Goal: Information Seeking & Learning: Check status

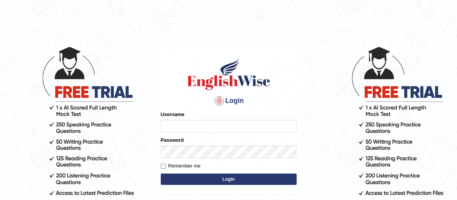
type input "Rizwan6362"
click at [243, 130] on input "Rizwan6362" at bounding box center [229, 126] width 136 height 13
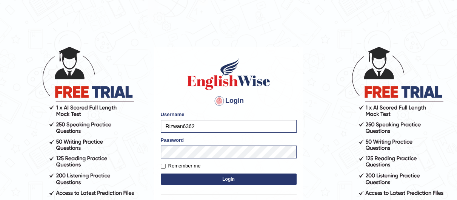
click at [253, 129] on input "Rizwan6362" at bounding box center [229, 126] width 136 height 13
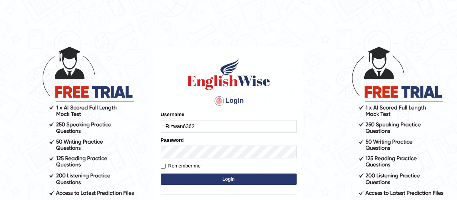
click at [48, 126] on body "Login Please fix the following errors: Username Rizwan6362 Password Remember me…" at bounding box center [228, 123] width 457 height 200
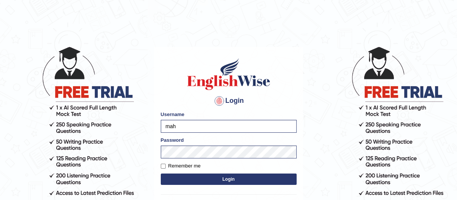
type input "Maha5096"
click at [58, 161] on body "Login Please fix the following errors: Username Maha5096 Password Remember me L…" at bounding box center [228, 123] width 457 height 200
click at [187, 131] on input "Maha5096" at bounding box center [229, 126] width 136 height 13
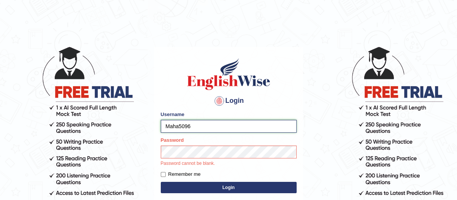
click at [187, 131] on input "Maha5096" at bounding box center [229, 126] width 136 height 13
click at [200, 190] on button "Login" at bounding box center [229, 187] width 136 height 11
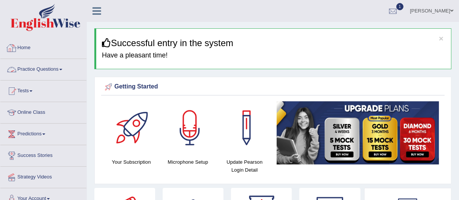
click at [55, 72] on link "Practice Questions" at bounding box center [43, 68] width 86 height 19
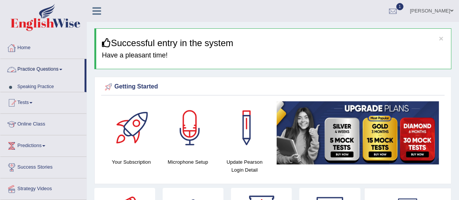
click at [55, 72] on link "Practice Questions" at bounding box center [42, 68] width 84 height 19
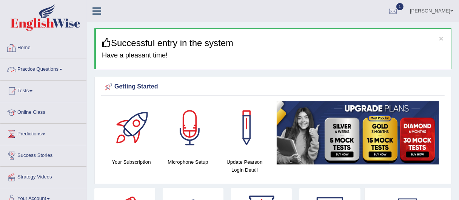
click at [27, 66] on link "Practice Questions" at bounding box center [43, 68] width 86 height 19
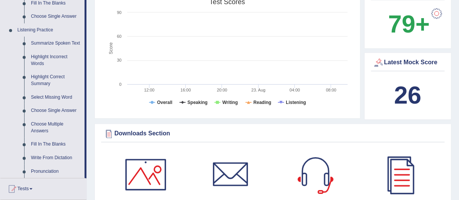
scroll to position [303, 0]
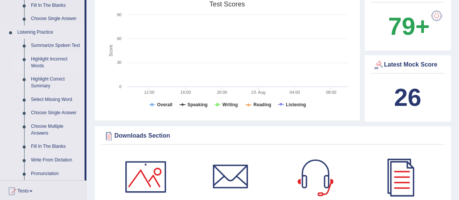
click at [50, 52] on link "Highlight Incorrect Words" at bounding box center [56, 62] width 57 height 20
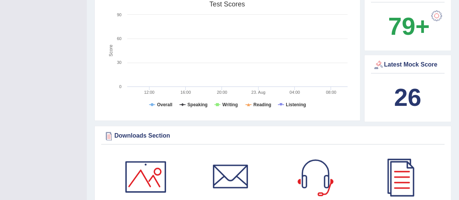
scroll to position [209, 0]
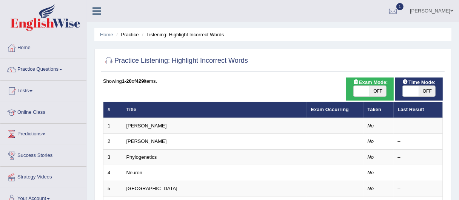
click at [132, 123] on link "[PERSON_NAME]" at bounding box center [146, 126] width 40 height 6
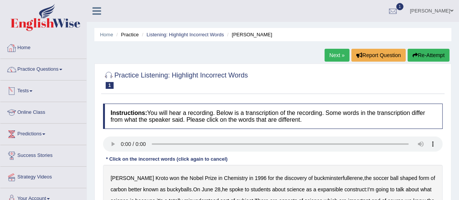
click at [22, 95] on link "Tests" at bounding box center [43, 89] width 86 height 19
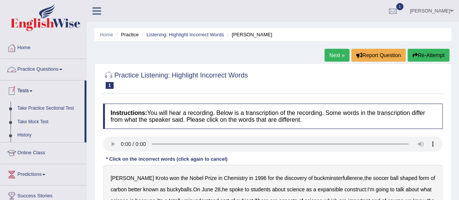
click at [19, 68] on link "Practice Questions" at bounding box center [43, 68] width 86 height 19
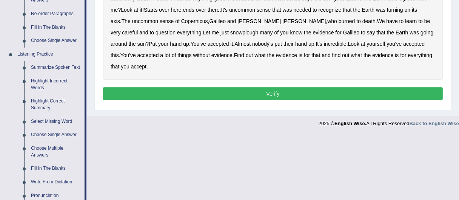
scroll to position [295, 0]
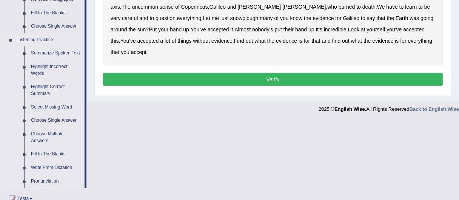
click at [51, 46] on link "Summarize Spoken Text" at bounding box center [56, 53] width 57 height 14
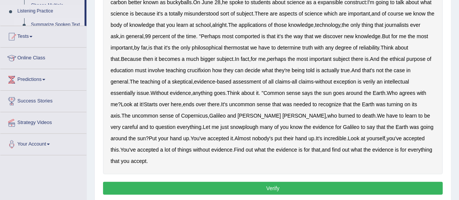
scroll to position [101, 0]
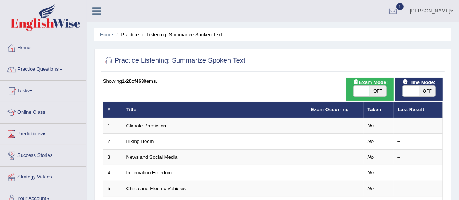
click at [415, 88] on span at bounding box center [411, 91] width 16 height 11
checkbox input "true"
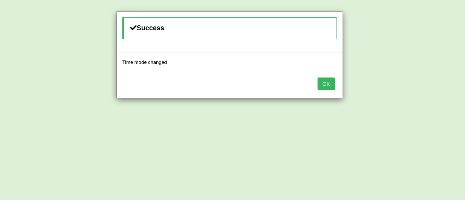
click at [323, 77] on button "OK" at bounding box center [325, 83] width 17 height 13
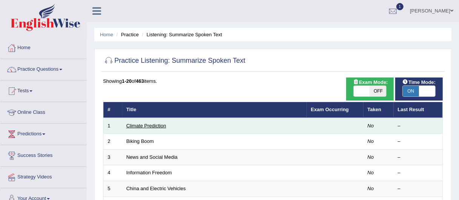
click at [142, 125] on link "Climate Prediction" at bounding box center [146, 126] width 40 height 6
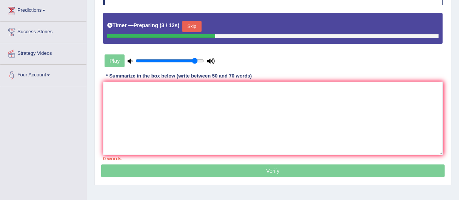
scroll to position [135, 0]
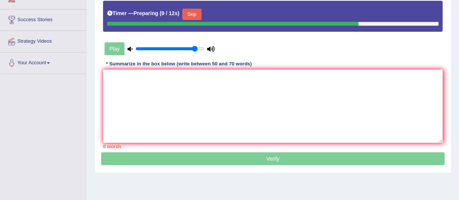
drag, startPoint x: 126, startPoint y: 63, endPoint x: 193, endPoint y: 66, distance: 67.6
click at [196, 64] on div "* Summarize in the box below (write between 50 and 70 words)" at bounding box center [179, 63] width 152 height 7
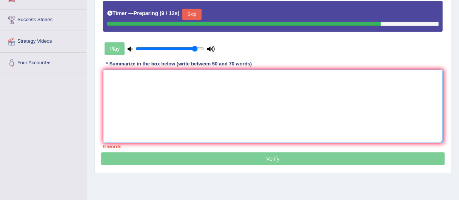
click at [167, 84] on textarea at bounding box center [273, 105] width 340 height 73
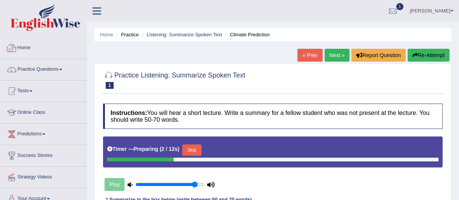
click at [38, 44] on link "Home" at bounding box center [43, 46] width 86 height 19
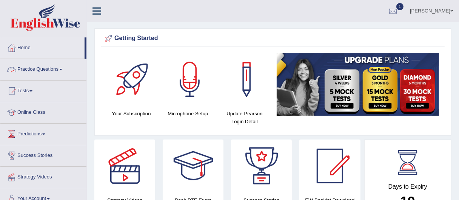
click at [37, 67] on link "Practice Questions" at bounding box center [43, 68] width 86 height 19
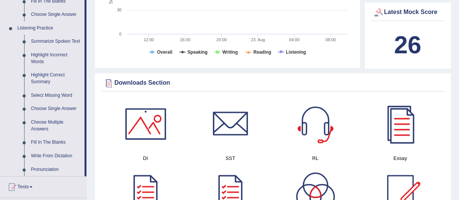
scroll to position [305, 0]
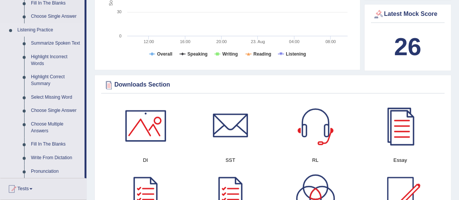
drag, startPoint x: 52, startPoint y: 37, endPoint x: 49, endPoint y: 18, distance: 19.2
click at [55, 37] on link "Summarize Spoken Text" at bounding box center [56, 44] width 57 height 14
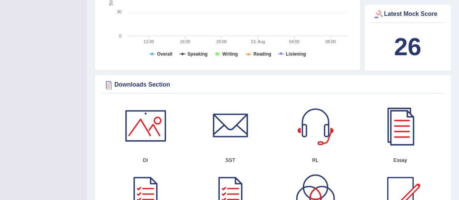
scroll to position [144, 0]
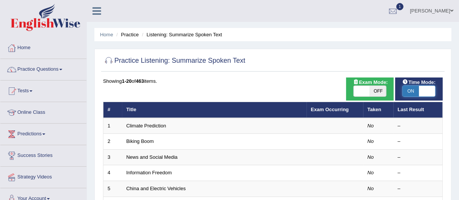
click at [429, 95] on span at bounding box center [427, 91] width 16 height 11
checkbox input "false"
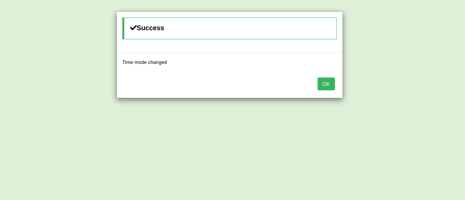
click at [323, 77] on button "OK" at bounding box center [325, 83] width 17 height 13
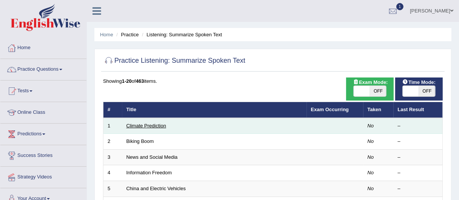
click at [143, 124] on link "Climate Prediction" at bounding box center [146, 126] width 40 height 6
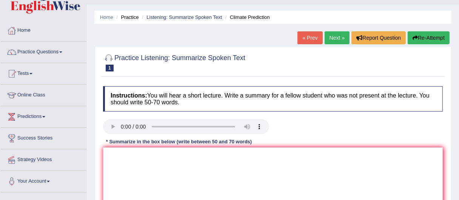
scroll to position [20, 0]
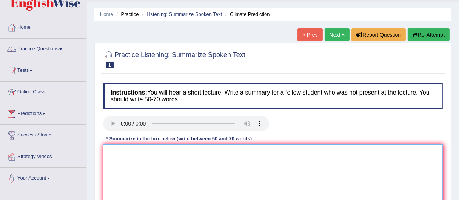
click at [286, 169] on textarea at bounding box center [273, 180] width 340 height 73
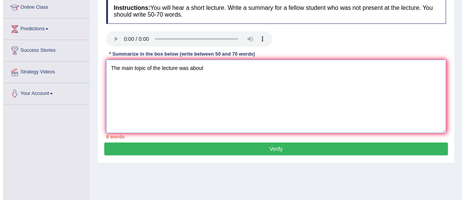
scroll to position [109, 0]
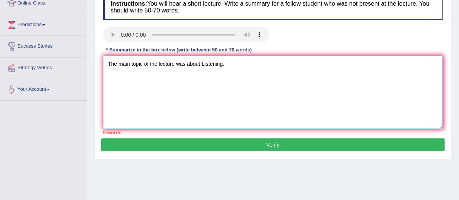
type textarea "The main topic of the lecture was about Listening."
click at [215, 49] on div "* Summarize in the box below (write between 50 and 70 words)" at bounding box center [179, 49] width 152 height 7
drag, startPoint x: 259, startPoint y: 73, endPoint x: 132, endPoint y: 72, distance: 127.2
click at [132, 72] on textarea "The main t" at bounding box center [273, 91] width 340 height 73
type textarea "T"
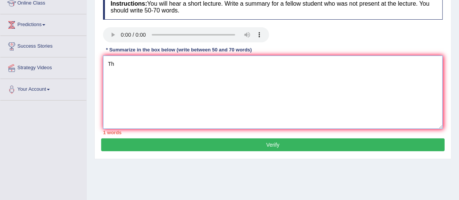
click at [125, 64] on textarea "Th" at bounding box center [273, 91] width 340 height 73
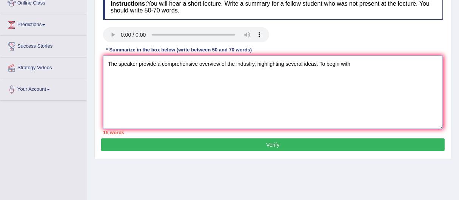
click at [157, 66] on textarea "The speaker provide a comprehensive overview of the industry, highlighting seve…" at bounding box center [273, 91] width 340 height 73
click at [357, 67] on textarea "The speaker provided a comprehensive overview of the industry, highlighting sev…" at bounding box center [273, 91] width 340 height 73
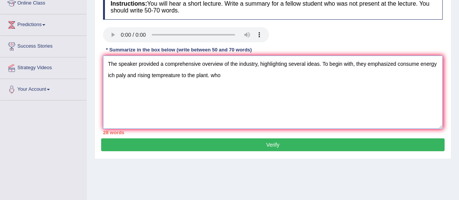
click at [221, 72] on textarea "The speaker provided a comprehensive overview of the industry, highlighting sev…" at bounding box center [273, 91] width 340 height 73
click at [204, 79] on textarea "The speaker provided a comprehensive overview of the industry, highlighting sev…" at bounding box center [273, 91] width 340 height 73
click at [189, 77] on textarea "The speaker provided a comprehensive overview of the industry, highlighting sev…" at bounding box center [273, 91] width 340 height 73
click at [217, 74] on textarea "The speaker provided a comprehensive overview of the industry, highlighting sev…" at bounding box center [273, 91] width 340 height 73
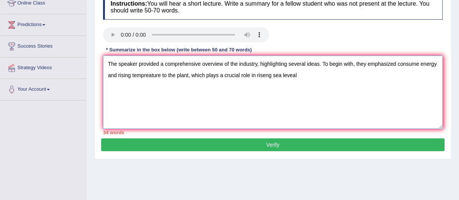
click at [271, 75] on textarea "The speaker provided a comprehensive overview of the industry, highlighting sev…" at bounding box center [273, 91] width 340 height 73
click at [305, 77] on textarea "The speaker provided a comprehensive overview of the industry, highlighting sev…" at bounding box center [273, 91] width 340 height 73
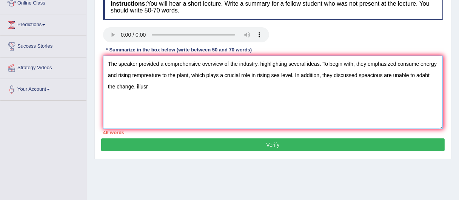
click at [157, 87] on textarea "The speaker provided a comprehensive overview of the industry, highlighting sev…" at bounding box center [273, 91] width 340 height 73
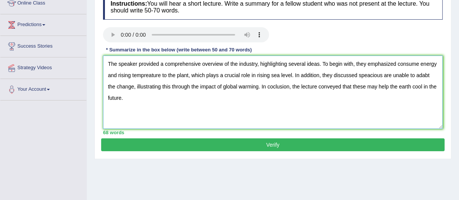
type textarea "The speaker provided a comprehensive overview of the industry, highlighting sev…"
click at [274, 143] on button "Verify" at bounding box center [272, 144] width 343 height 13
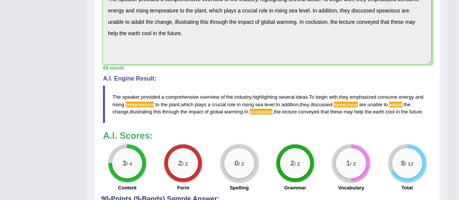
scroll to position [247, 0]
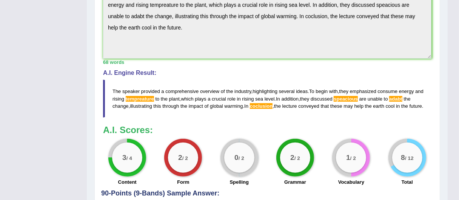
drag, startPoint x: 410, startPoint y: 174, endPoint x: 464, endPoint y: 122, distance: 74.7
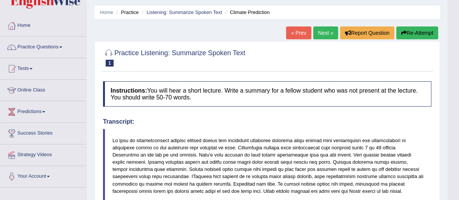
scroll to position [5, 0]
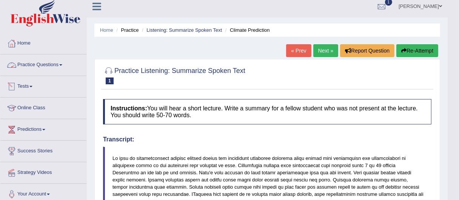
click at [44, 60] on link "Practice Questions" at bounding box center [43, 63] width 86 height 19
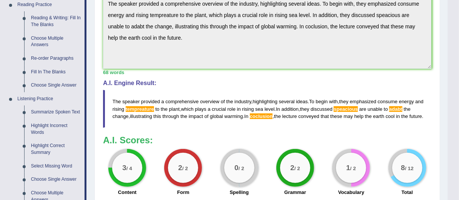
scroll to position [241, 0]
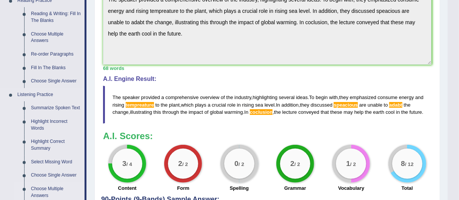
click at [49, 182] on link "Choose Multiple Answers" at bounding box center [56, 192] width 57 height 20
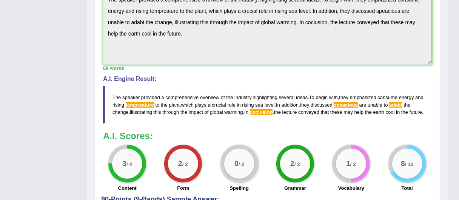
scroll to position [102, 0]
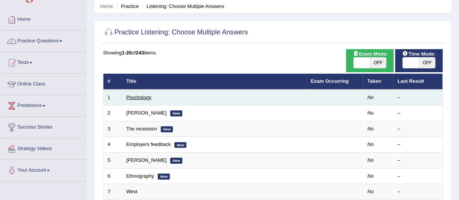
scroll to position [28, 0]
click at [140, 97] on link "Psychology" at bounding box center [138, 97] width 25 height 6
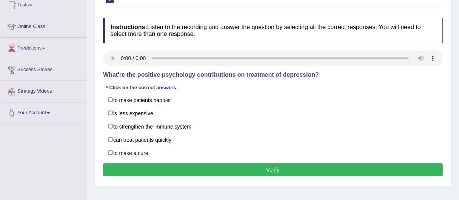
scroll to position [89, 0]
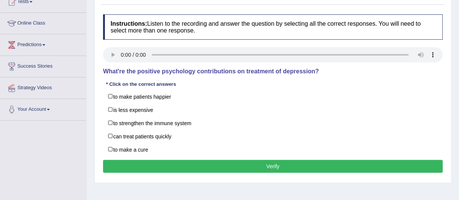
drag, startPoint x: 151, startPoint y: 72, endPoint x: 165, endPoint y: 75, distance: 14.0
click at [179, 76] on div "Instructions: Listen to the recording and answer the question by selecting all …" at bounding box center [272, 95] width 343 height 168
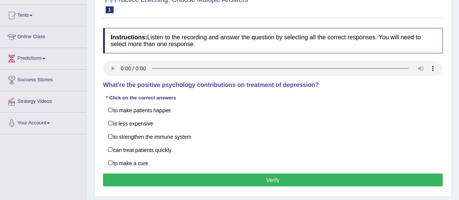
scroll to position [90, 0]
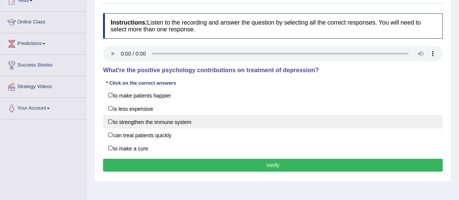
click at [113, 118] on label "to strengthen the immune system" at bounding box center [273, 122] width 340 height 14
checkbox input "true"
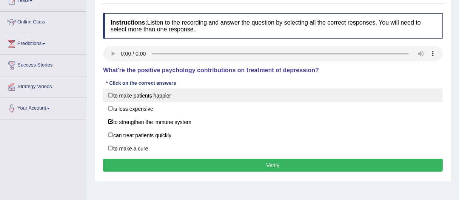
click at [126, 98] on label "to make patients happier" at bounding box center [273, 95] width 340 height 14
checkbox input "true"
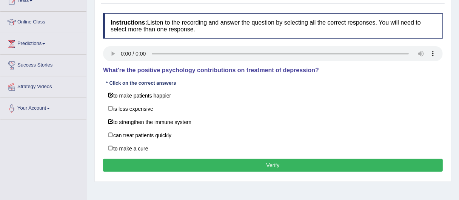
click at [176, 168] on button "Verify" at bounding box center [273, 164] width 340 height 13
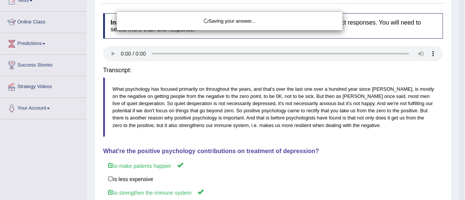
click at [176, 109] on body "Toggle navigation Home Practice Questions Speaking Practice Read Aloud Repeat S…" at bounding box center [232, 10] width 465 height 200
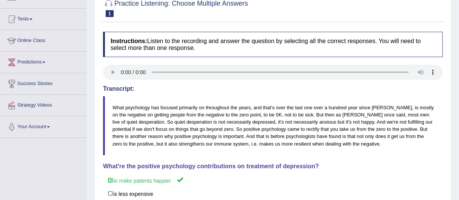
scroll to position [0, 0]
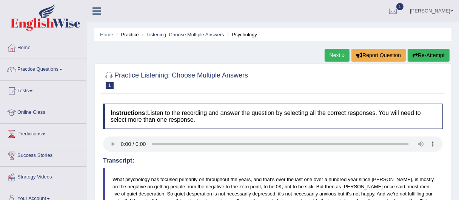
click at [419, 55] on button "Re-Attempt" at bounding box center [429, 55] width 42 height 13
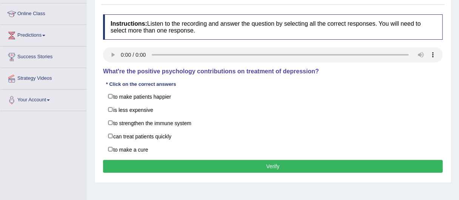
scroll to position [100, 0]
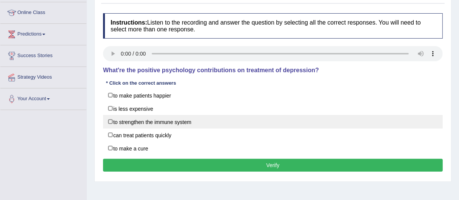
click at [144, 121] on label "to strengthen the immune system" at bounding box center [273, 122] width 340 height 14
checkbox input "true"
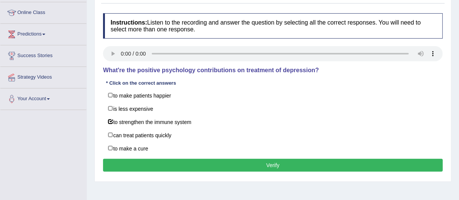
click at [187, 164] on button "Verify" at bounding box center [273, 164] width 340 height 13
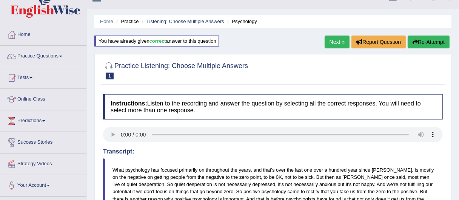
scroll to position [12, 0]
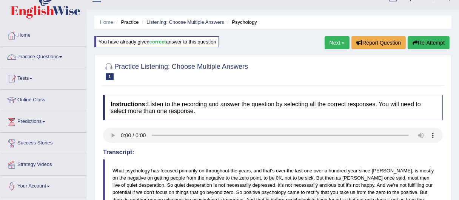
click at [418, 43] on button "Re-Attempt" at bounding box center [429, 42] width 42 height 13
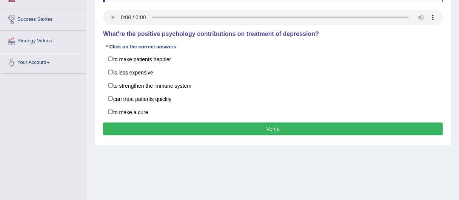
scroll to position [138, 0]
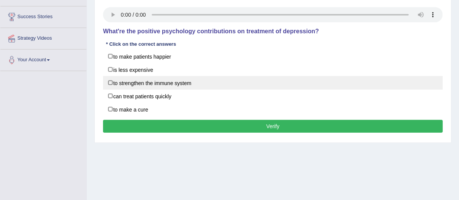
click at [171, 81] on label "to strengthen the immune system" at bounding box center [273, 83] width 340 height 14
checkbox input "true"
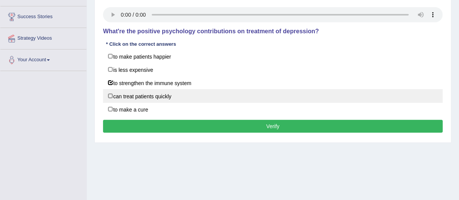
click at [160, 94] on label "can treat patients quickly" at bounding box center [273, 96] width 340 height 14
checkbox input "true"
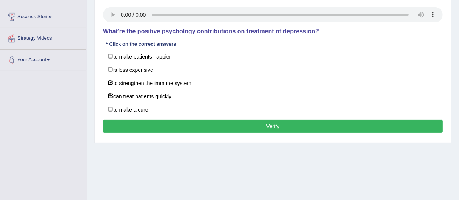
click at [223, 123] on button "Verify" at bounding box center [273, 126] width 340 height 13
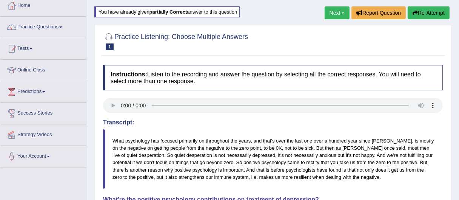
scroll to position [39, 0]
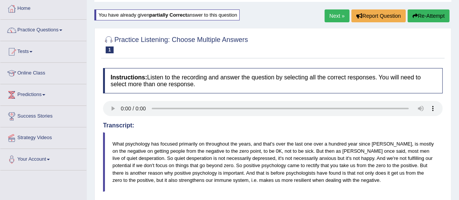
click at [338, 14] on link "Next »" at bounding box center [337, 15] width 25 height 13
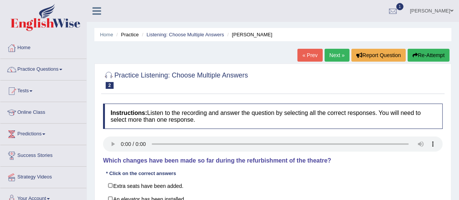
drag, startPoint x: 334, startPoint y: 102, endPoint x: 334, endPoint y: 130, distance: 27.9
click at [334, 130] on div "Instructions: Listen to the recording and answer the question by selecting all …" at bounding box center [272, 190] width 343 height 181
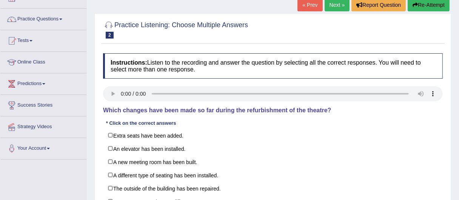
scroll to position [54, 0]
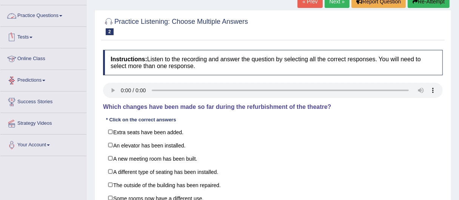
click at [48, 20] on link "Practice Questions" at bounding box center [43, 14] width 86 height 19
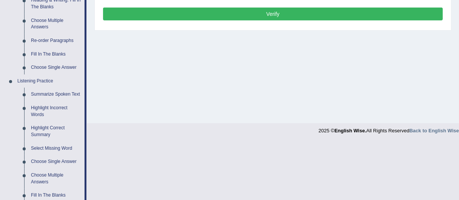
scroll to position [261, 0]
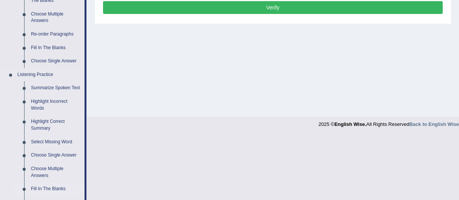
click at [56, 182] on link "Fill In The Blanks" at bounding box center [56, 189] width 57 height 14
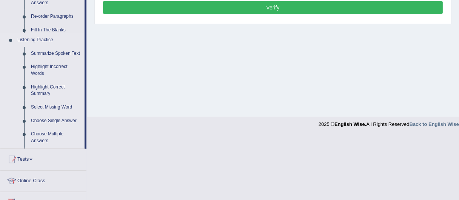
scroll to position [228, 0]
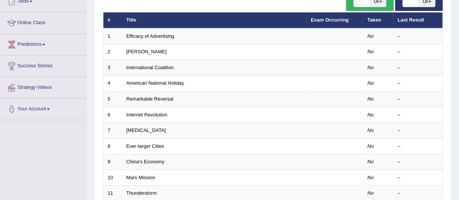
scroll to position [57, 0]
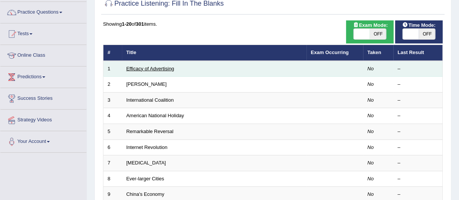
click at [149, 66] on link "Efficacy of Advertising" at bounding box center [150, 69] width 48 height 6
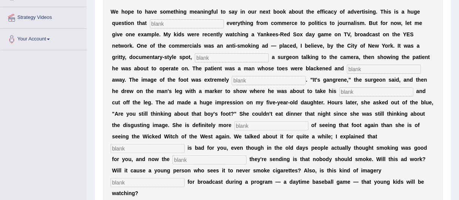
click at [171, 22] on input "text" at bounding box center [187, 23] width 74 height 9
click at [220, 51] on div "W e h o p e t o h a v e s o m e t h i n g m e a n i n g f u l t o s a y i n o u…" at bounding box center [273, 102] width 340 height 208
click at [161, 25] on input "text" at bounding box center [187, 23] width 74 height 9
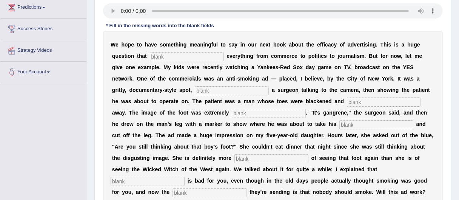
scroll to position [118, 0]
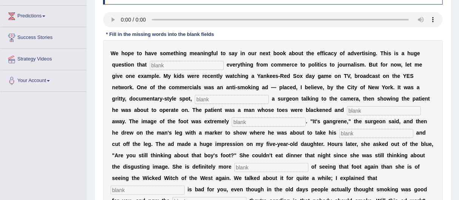
click at [160, 68] on input "text" at bounding box center [187, 65] width 74 height 9
type input "impacts"
drag, startPoint x: 132, startPoint y: 100, endPoint x: 310, endPoint y: 59, distance: 182.1
click at [312, 67] on div "W e h o p e t o h a v e s o m e t h i n g m e a n i n g f u l t o s a y i n o u…" at bounding box center [273, 144] width 340 height 208
drag, startPoint x: 310, startPoint y: 59, endPoint x: 185, endPoint y: 92, distance: 129.6
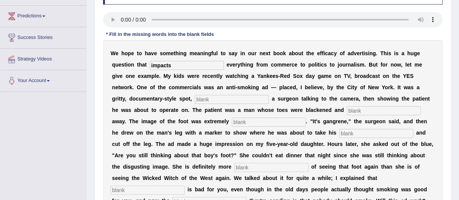
click at [185, 90] on div "W e h o p e t o h a v e s o m e t h i n g m e a n i n g f u l t o s a y i n o u…" at bounding box center [273, 144] width 340 height 208
click at [209, 101] on input "text" at bounding box center [232, 99] width 74 height 9
type input "featuring"
click at [357, 109] on input "text" at bounding box center [384, 110] width 74 height 9
type input "running"
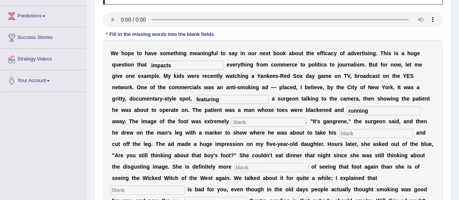
drag, startPoint x: 374, startPoint y: 106, endPoint x: 314, endPoint y: 103, distance: 59.3
click at [314, 103] on div "W e h o p e t o h a v e s o m e t h i n g m e a n i n g f u l t o s a y i n o u…" at bounding box center [273, 144] width 340 height 208
click at [232, 95] on input "featuring" at bounding box center [232, 99] width 74 height 9
type input "feuring"
click at [174, 58] on div "W e h o p e t o h a v e s o m e t h i n g m e a n i n g f u l t o s a y i n o u…" at bounding box center [273, 144] width 340 height 208
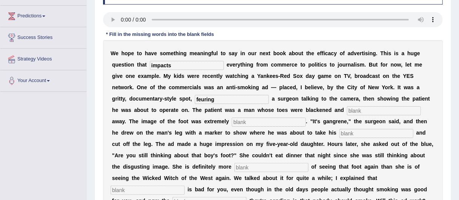
click at [177, 63] on input "impacts" at bounding box center [187, 65] width 74 height 9
type input "impcts"
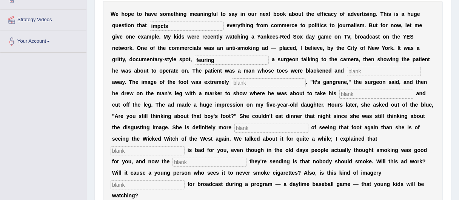
scroll to position [154, 0]
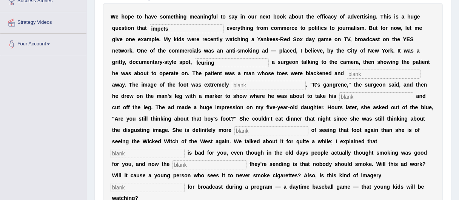
click at [162, 29] on input "impcts" at bounding box center [187, 28] width 74 height 9
type input "impacts"
click at [212, 58] on input "feuring" at bounding box center [232, 62] width 74 height 9
drag, startPoint x: 230, startPoint y: 64, endPoint x: 189, endPoint y: 57, distance: 41.8
click at [189, 57] on div "W e h o p e t o h a v e s o m e t h i n g m e a n i n g f u l t o s a y i n o u…" at bounding box center [273, 107] width 340 height 208
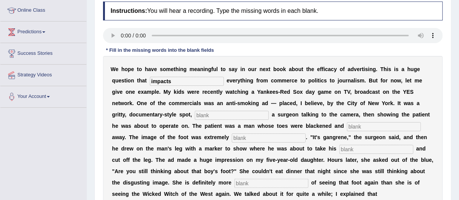
scroll to position [72, 0]
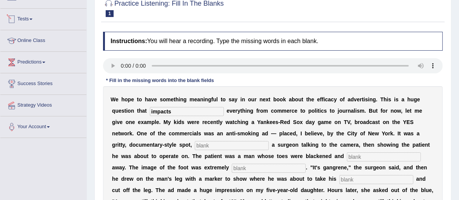
click at [34, 23] on link "Tests" at bounding box center [43, 18] width 86 height 19
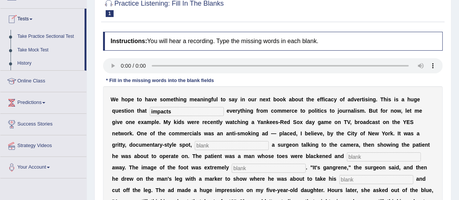
click at [34, 23] on link "Tests" at bounding box center [42, 18] width 84 height 19
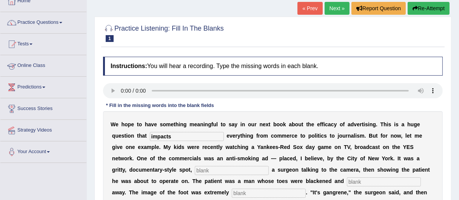
scroll to position [45, 0]
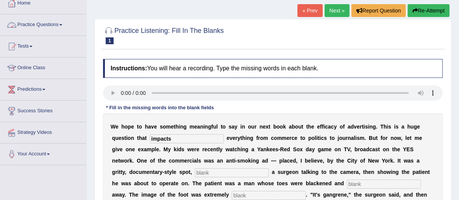
click at [34, 26] on link "Practice Questions" at bounding box center [43, 23] width 86 height 19
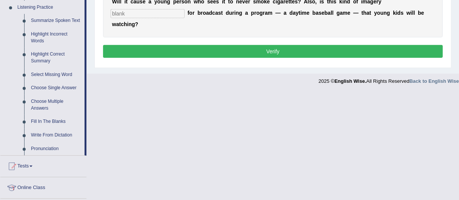
scroll to position [329, 0]
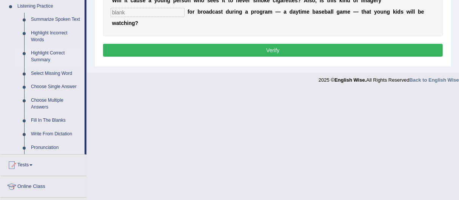
click at [63, 46] on link "Highlight Correct Summary" at bounding box center [56, 56] width 57 height 20
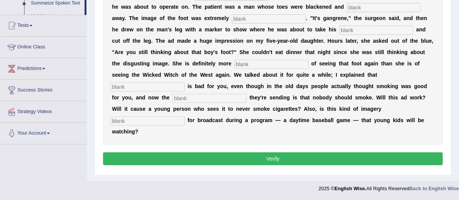
scroll to position [221, 0]
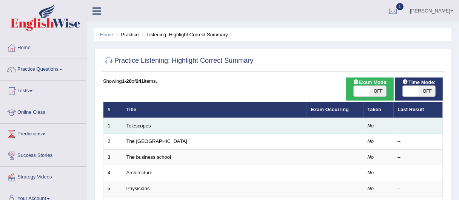
click at [137, 128] on link "Telescopes" at bounding box center [138, 126] width 25 height 6
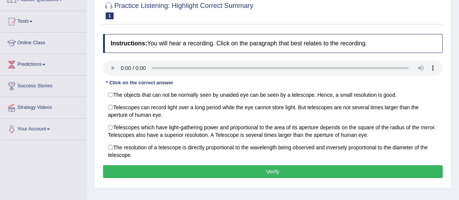
scroll to position [71, 0]
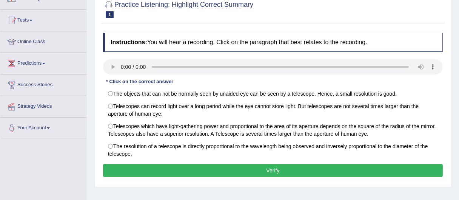
drag, startPoint x: 464, startPoint y: 33, endPoint x: 464, endPoint y: 66, distance: 33.6
click at [458, 66] on html "Toggle navigation Home Practice Questions Speaking Practice Read Aloud Repeat S…" at bounding box center [229, 29] width 459 height 200
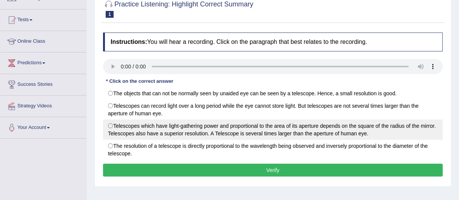
click at [329, 123] on label "Telescopes which have light-gathering power and proportional to the area of its…" at bounding box center [273, 129] width 340 height 20
radio input "true"
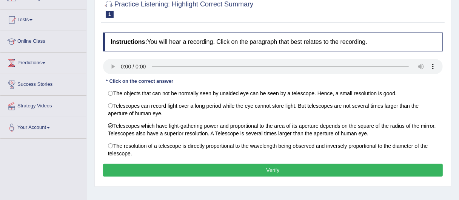
click at [317, 169] on button "Verify" at bounding box center [273, 169] width 340 height 13
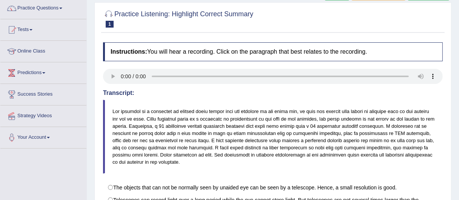
scroll to position [52, 0]
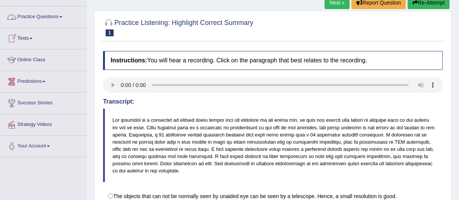
click at [42, 11] on link "Practice Questions" at bounding box center [43, 15] width 86 height 19
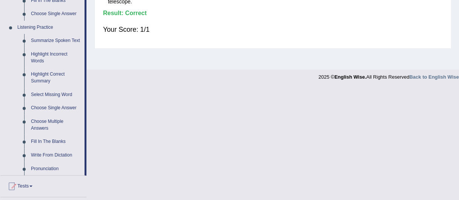
scroll to position [311, 0]
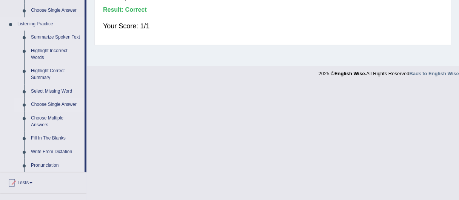
click at [47, 98] on link "Choose Single Answer" at bounding box center [56, 105] width 57 height 14
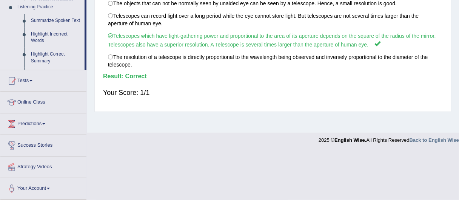
scroll to position [197, 0]
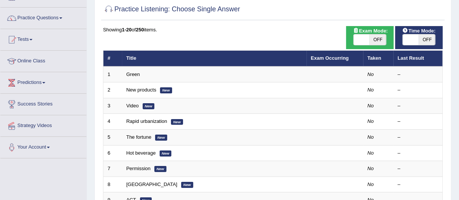
scroll to position [38, 0]
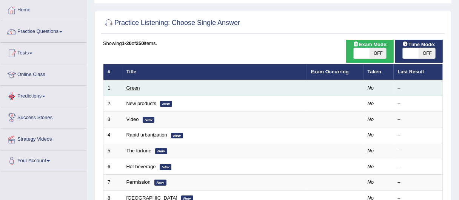
click at [132, 88] on link "Green" at bounding box center [133, 88] width 14 height 6
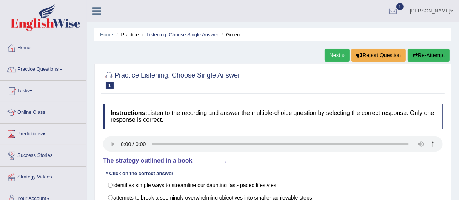
click at [334, 52] on link "Next »" at bounding box center [337, 55] width 25 height 13
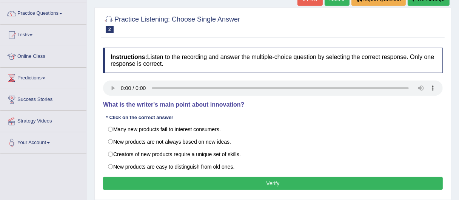
scroll to position [4, 0]
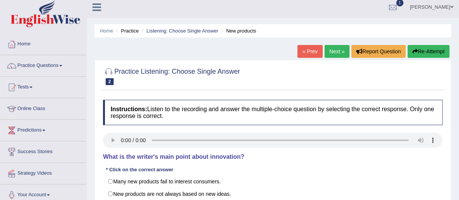
click at [314, 47] on link "« Prev" at bounding box center [309, 51] width 25 height 13
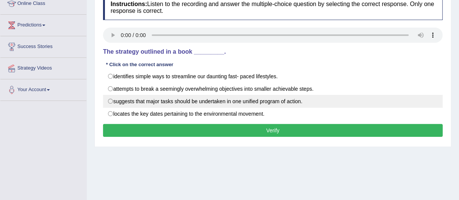
click at [192, 105] on label "suggests that major tasks should be undertaken in one unified program of action." at bounding box center [273, 101] width 340 height 13
radio input "true"
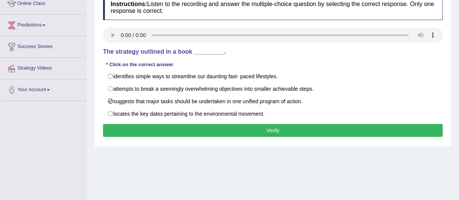
click at [198, 127] on button "Verify" at bounding box center [273, 130] width 340 height 13
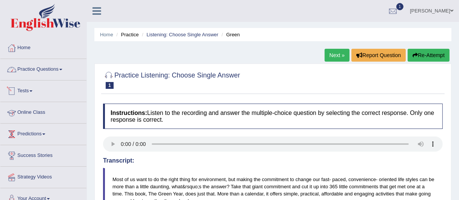
click at [40, 66] on link "Practice Questions" at bounding box center [43, 68] width 86 height 19
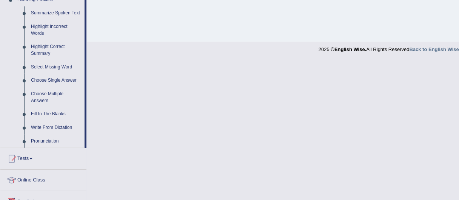
scroll to position [323, 0]
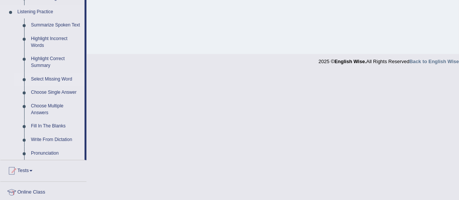
click at [53, 72] on link "Select Missing Word" at bounding box center [56, 79] width 57 height 14
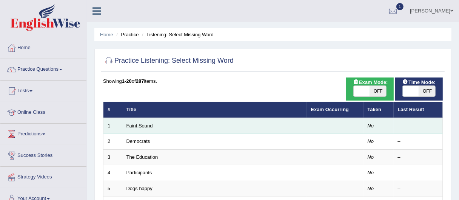
click at [138, 126] on link "Faint Sound" at bounding box center [139, 126] width 26 height 6
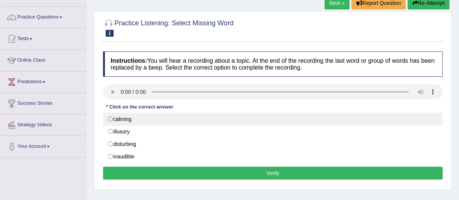
click at [134, 122] on label "calming" at bounding box center [273, 118] width 340 height 13
radio input "true"
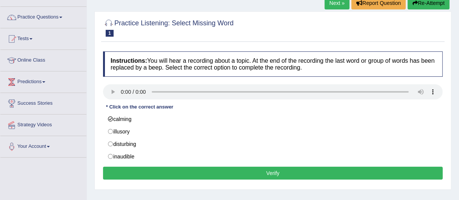
click at [234, 176] on button "Verify" at bounding box center [273, 172] width 340 height 13
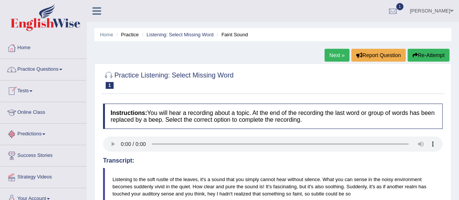
click at [42, 73] on link "Practice Questions" at bounding box center [43, 68] width 86 height 19
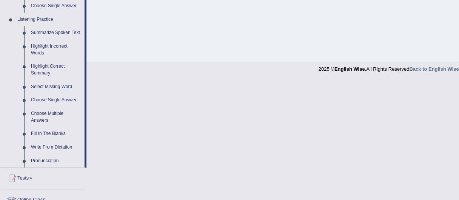
scroll to position [317, 0]
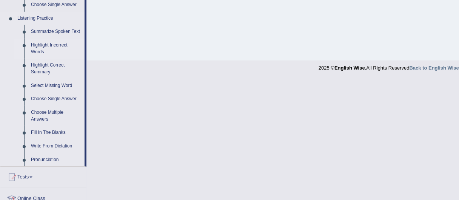
click at [58, 38] on link "Highlight Incorrect Words" at bounding box center [56, 48] width 57 height 20
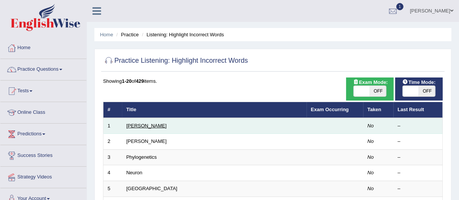
click at [137, 123] on link "[PERSON_NAME]" at bounding box center [146, 126] width 40 height 6
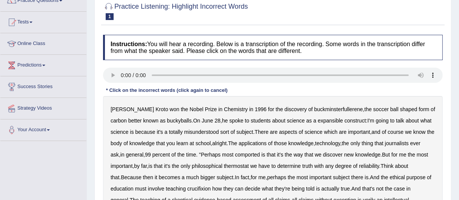
scroll to position [71, 0]
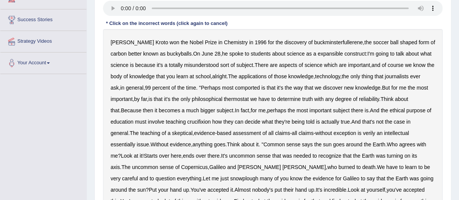
scroll to position [141, 0]
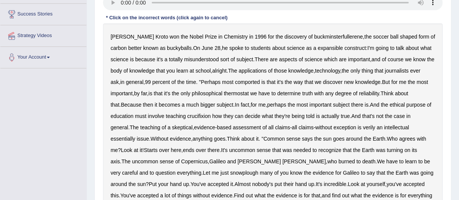
click at [318, 48] on b "expansible" at bounding box center [330, 48] width 25 height 6
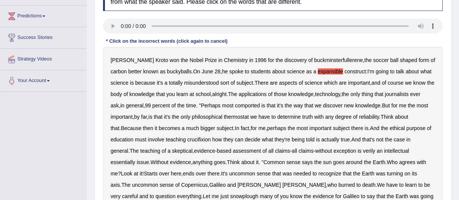
scroll to position [116, 0]
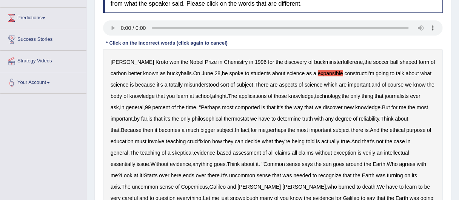
click at [236, 109] on b "comported" at bounding box center [247, 107] width 25 height 6
click at [238, 109] on b "comported" at bounding box center [247, 107] width 25 height 6
click at [240, 102] on div "Harold Kroto won the Nobel Prize in Chemistry in 1996 for the discovery of buck…" at bounding box center [273, 147] width 340 height 196
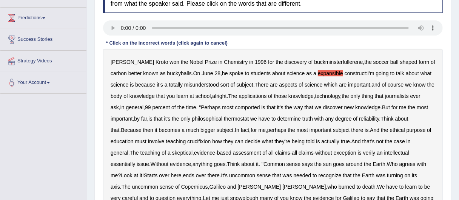
click at [240, 102] on div "Harold Kroto won the Nobel Prize in Chemistry in 1996 for the discovery of buck…" at bounding box center [273, 147] width 340 height 196
click at [236, 109] on b "comported" at bounding box center [247, 107] width 25 height 6
click at [292, 118] on b "determine" at bounding box center [288, 118] width 23 height 6
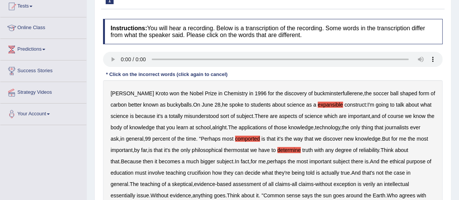
scroll to position [0, 0]
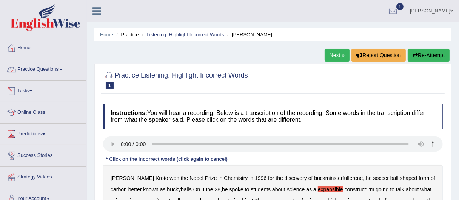
click at [40, 73] on link "Practice Questions" at bounding box center [43, 68] width 86 height 19
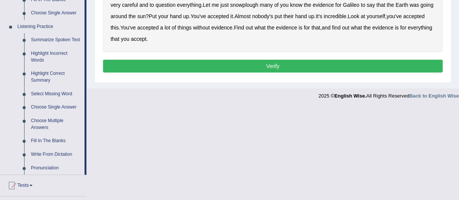
scroll to position [311, 0]
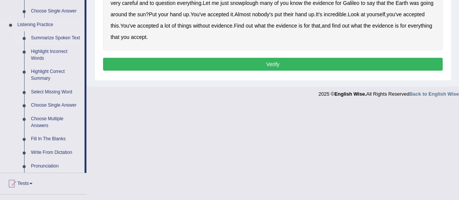
click at [55, 31] on link "Summarize Spoken Text" at bounding box center [56, 38] width 57 height 14
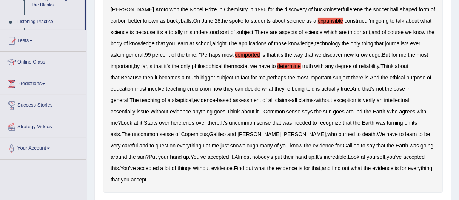
scroll to position [87, 0]
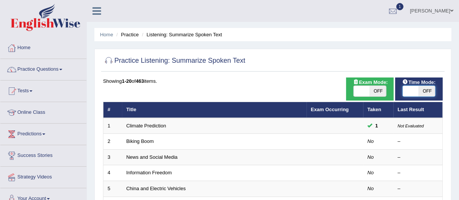
click at [415, 91] on span at bounding box center [411, 91] width 16 height 11
checkbox input "true"
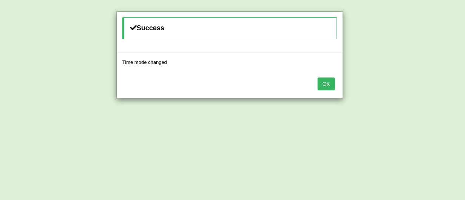
click at [326, 82] on button "OK" at bounding box center [325, 83] width 17 height 13
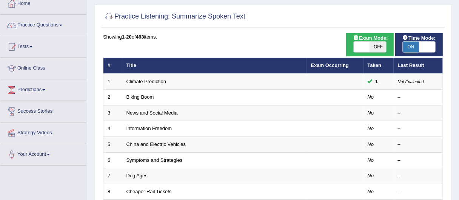
scroll to position [40, 0]
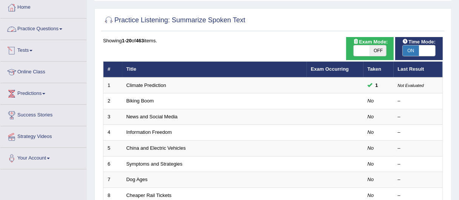
click at [23, 26] on link "Practice Questions" at bounding box center [43, 27] width 86 height 19
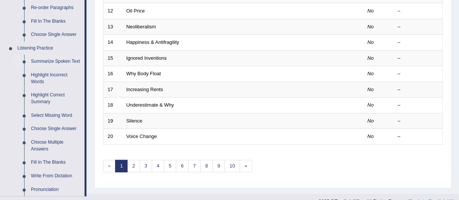
scroll to position [295, 0]
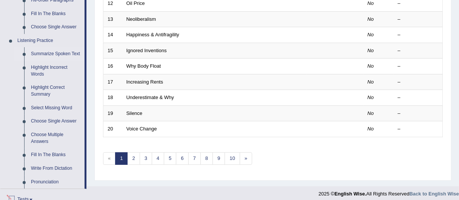
click at [28, 189] on link "Tests" at bounding box center [43, 198] width 86 height 19
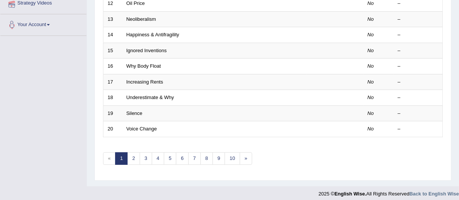
scroll to position [84, 0]
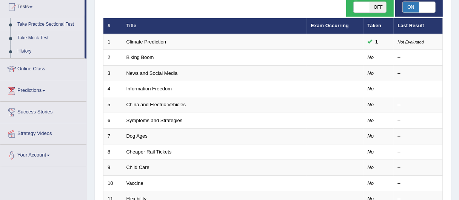
click at [40, 25] on link "Take Practice Sectional Test" at bounding box center [49, 25] width 71 height 14
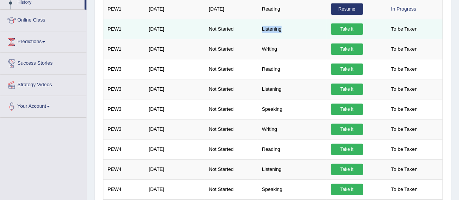
drag, startPoint x: 261, startPoint y: 29, endPoint x: 304, endPoint y: 32, distance: 43.6
click at [300, 32] on td "Listening" at bounding box center [292, 29] width 69 height 20
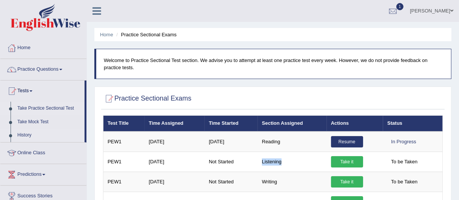
click at [23, 138] on link "History" at bounding box center [49, 135] width 71 height 14
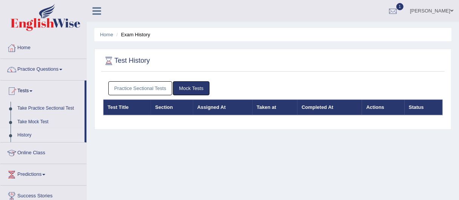
click at [145, 84] on link "Practice Sectional Tests" at bounding box center [140, 88] width 64 height 14
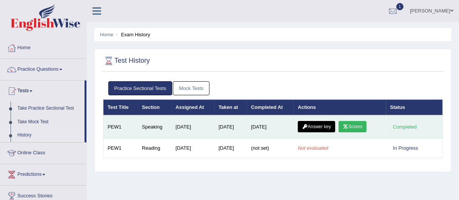
click at [363, 122] on link "Scores" at bounding box center [352, 126] width 28 height 11
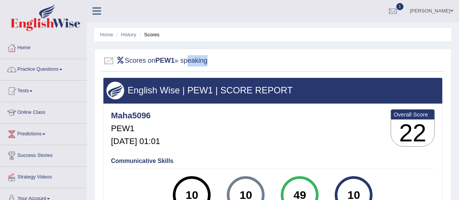
drag, startPoint x: 189, startPoint y: 57, endPoint x: 219, endPoint y: 59, distance: 30.6
click at [219, 59] on div "Scores on PEW1 » speaking" at bounding box center [272, 62] width 343 height 19
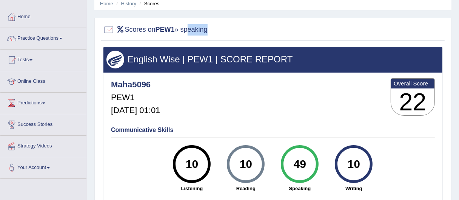
scroll to position [74, 0]
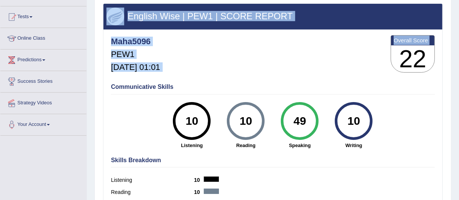
drag, startPoint x: 403, startPoint y: 51, endPoint x: 446, endPoint y: 59, distance: 44.0
click at [446, 58] on div "Scores on PEW1 » speaking English Wise | PEW1 | SCORE REPORT Maha5096 PEW1 Aug …" at bounding box center [272, 107] width 357 height 265
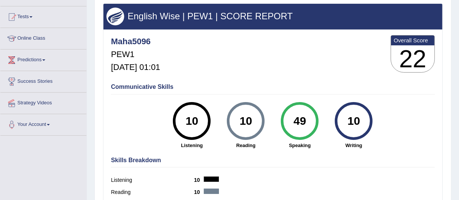
click at [419, 57] on h3 "22" at bounding box center [412, 58] width 43 height 27
drag, startPoint x: 251, startPoint y: 122, endPoint x: 230, endPoint y: 122, distance: 21.1
click at [239, 117] on div "10" at bounding box center [246, 121] width 28 height 32
drag, startPoint x: 172, startPoint y: 121, endPoint x: 181, endPoint y: 126, distance: 10.5
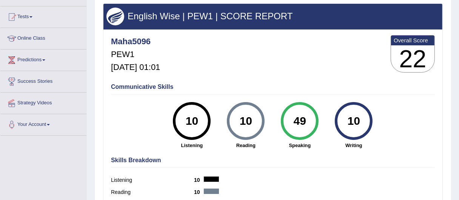
click at [170, 121] on div "10 Listening" at bounding box center [192, 125] width 54 height 47
drag, startPoint x: 357, startPoint y: 120, endPoint x: 372, endPoint y: 120, distance: 15.1
click at [372, 120] on div "10" at bounding box center [354, 121] width 38 height 38
drag, startPoint x: 296, startPoint y: 117, endPoint x: 312, endPoint y: 144, distance: 31.3
click at [312, 144] on div "49 Speaking" at bounding box center [300, 125] width 54 height 47
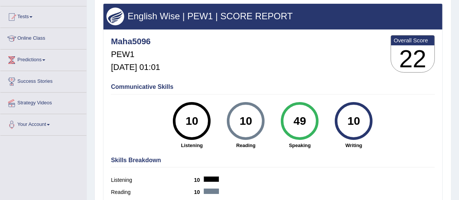
scroll to position [65, 0]
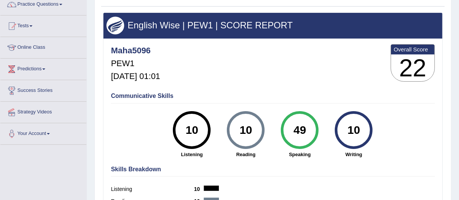
click at [301, 167] on h4 "Skills Breakdown" at bounding box center [273, 169] width 324 height 7
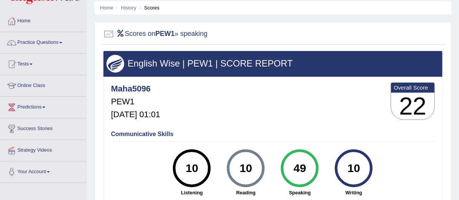
scroll to position [7, 0]
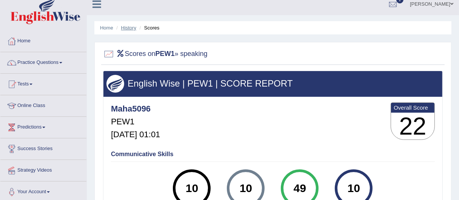
click at [125, 26] on link "History" at bounding box center [128, 28] width 15 height 6
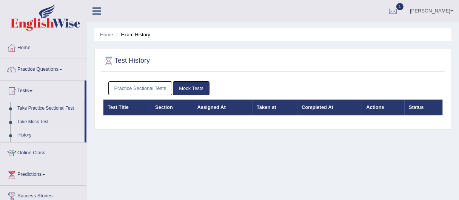
click at [128, 87] on link "Practice Sectional Tests" at bounding box center [140, 88] width 64 height 14
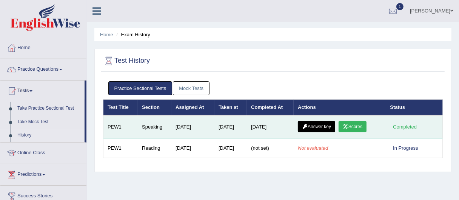
click at [317, 126] on link "Answer key" at bounding box center [316, 126] width 37 height 11
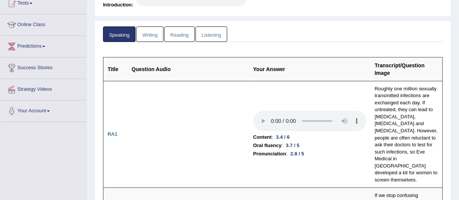
click at [458, 22] on html "Toggle navigation Home Practice Questions Speaking Practice Read Aloud Repeat S…" at bounding box center [229, 12] width 459 height 200
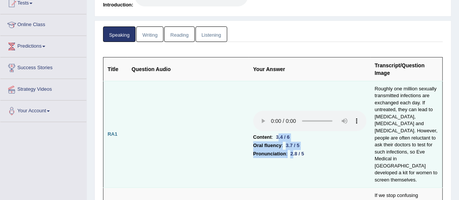
drag, startPoint x: 286, startPoint y: 133, endPoint x: 293, endPoint y: 143, distance: 12.5
click at [293, 143] on td "Content : 3.4 / 6 Oral fluency : 3.7 / 5 Pronunciation : 2.8 / 5" at bounding box center [310, 134] width 122 height 107
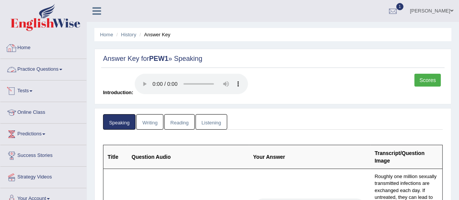
click at [58, 68] on link "Practice Questions" at bounding box center [43, 68] width 86 height 19
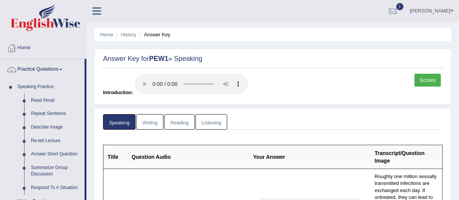
click at [445, 10] on link "[PERSON_NAME]" at bounding box center [431, 10] width 55 height 20
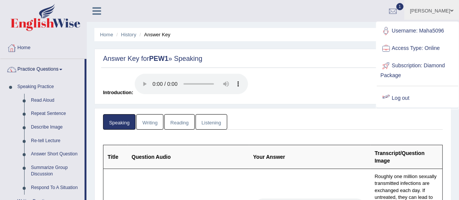
click at [393, 94] on link "Log out" at bounding box center [418, 97] width 82 height 17
